Goal: Navigation & Orientation: Go to known website

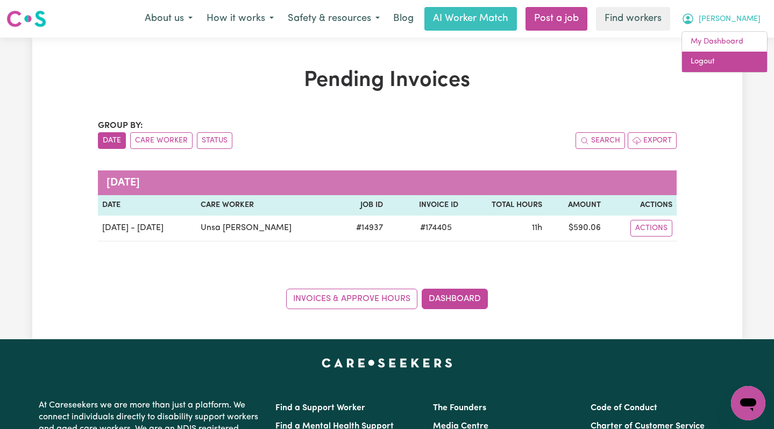
click at [725, 55] on link "Logout" at bounding box center [724, 62] width 85 height 20
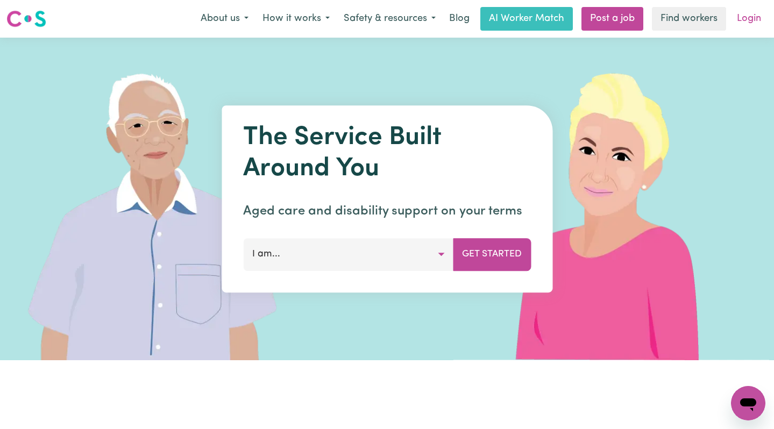
click at [761, 17] on link "Login" at bounding box center [748, 19] width 37 height 24
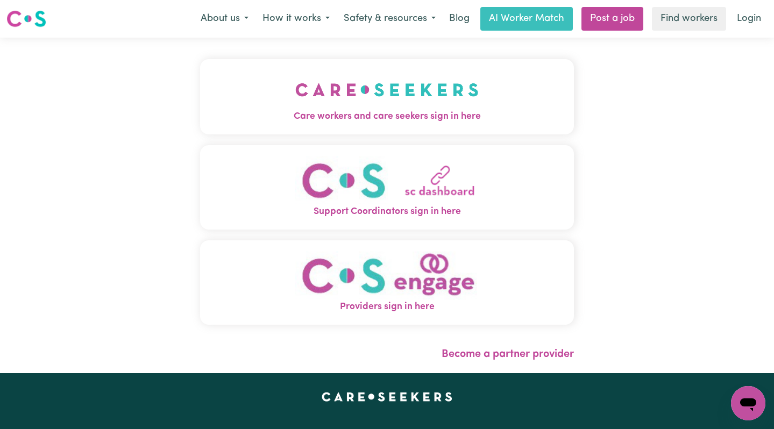
click at [377, 65] on button "Care workers and care seekers sign in here" at bounding box center [387, 96] width 374 height 75
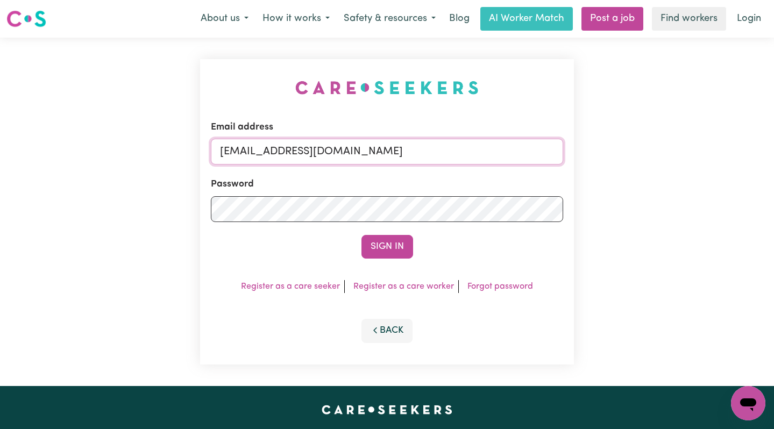
click at [352, 144] on input "[EMAIL_ADDRESS][DOMAIN_NAME]" at bounding box center [387, 152] width 353 height 26
drag, startPoint x: 319, startPoint y: 147, endPoint x: 274, endPoint y: 152, distance: 45.4
click at [274, 152] on input "[EMAIL_ADDRESS][DOMAIN_NAME]" at bounding box center [387, 152] width 353 height 26
type input "[EMAIL_ADDRESS][PERSON_NAME][DOMAIN_NAME]"
click at [361, 235] on button "Sign In" at bounding box center [387, 247] width 52 height 24
